Goal: Task Accomplishment & Management: Manage account settings

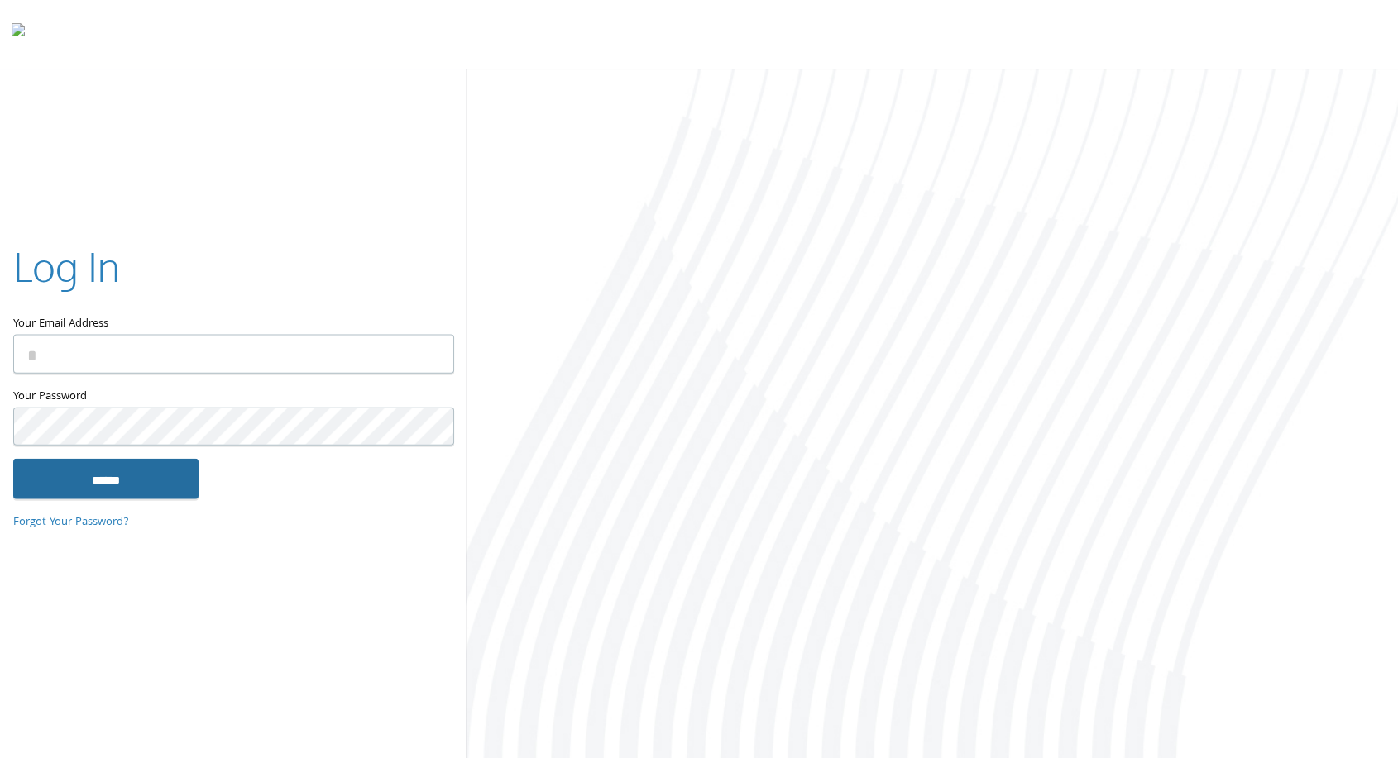
type input "**********"
click at [136, 462] on input "******" at bounding box center [105, 479] width 185 height 40
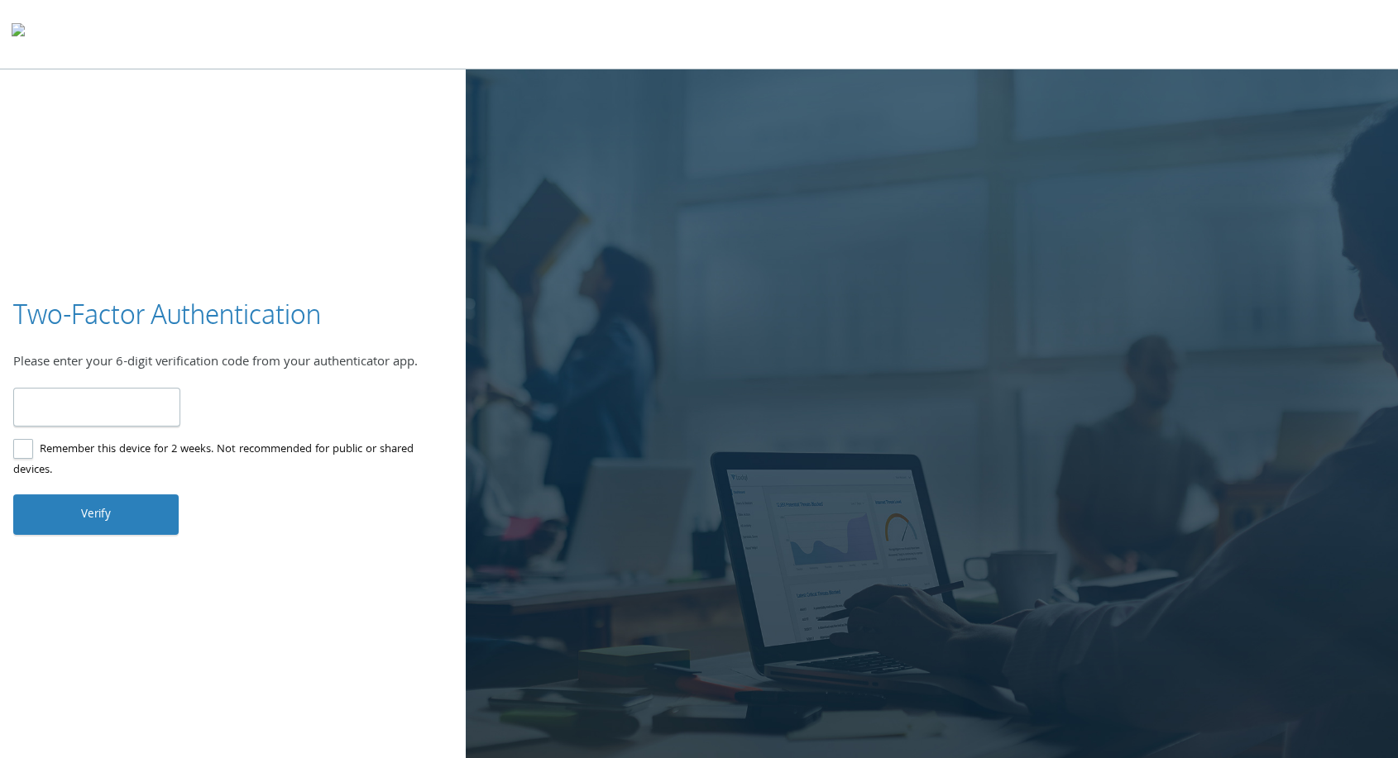
click at [121, 407] on input "number" at bounding box center [96, 407] width 167 height 39
type input "******"
